Goal: Task Accomplishment & Management: Manage account settings

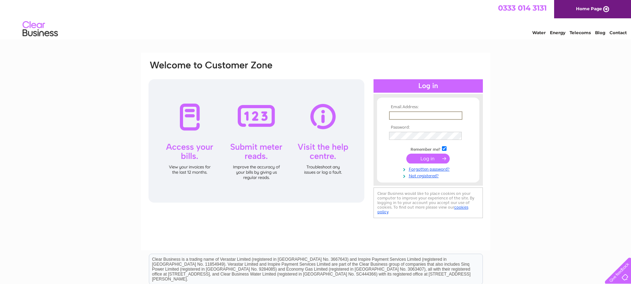
type input "susannah@edinburghcontractor.com"
click at [425, 160] on input "submit" at bounding box center [428, 158] width 43 height 10
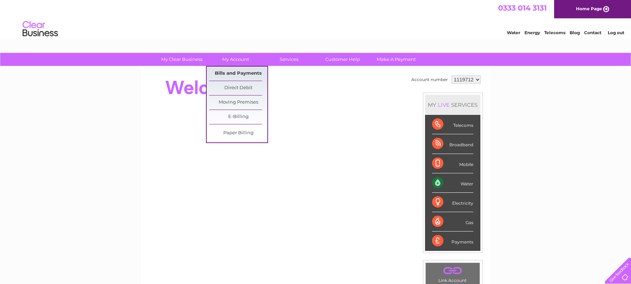
click at [240, 73] on link "Bills and Payments" at bounding box center [238, 74] width 58 height 14
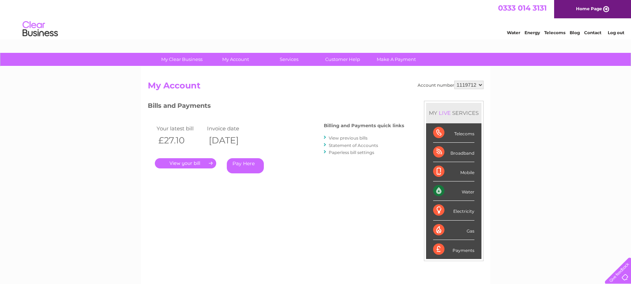
click at [344, 139] on link "View previous bills" at bounding box center [348, 138] width 39 height 5
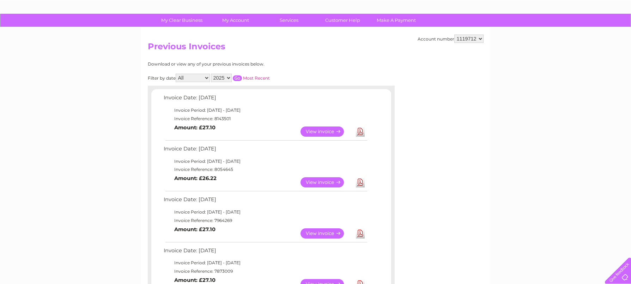
scroll to position [45, 0]
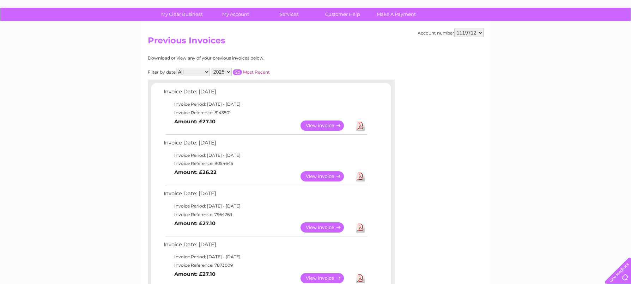
click at [359, 276] on link "Download" at bounding box center [360, 279] width 9 height 10
click at [360, 224] on link "Download" at bounding box center [360, 228] width 9 height 10
click at [361, 175] on link "Download" at bounding box center [360, 177] width 9 height 10
